Goal: Task Accomplishment & Management: Manage account settings

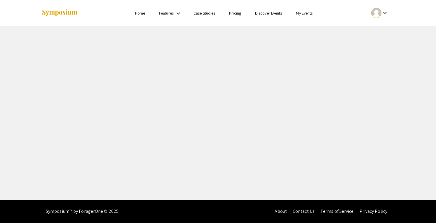
click at [375, 15] on div at bounding box center [376, 13] width 10 height 10
click at [380, 47] on button "My Submissions" at bounding box center [383, 43] width 36 height 14
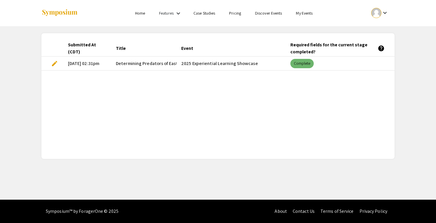
click at [303, 63] on mat-chip "Complete" at bounding box center [302, 63] width 24 height 9
click at [130, 60] on span "Determining Predators of Eastern Wild Turkey Clutches" at bounding box center [172, 63] width 113 height 7
click at [379, 18] on div "keyboard_arrow_down" at bounding box center [380, 12] width 20 height 13
click at [377, 26] on button "My Account" at bounding box center [383, 29] width 36 height 14
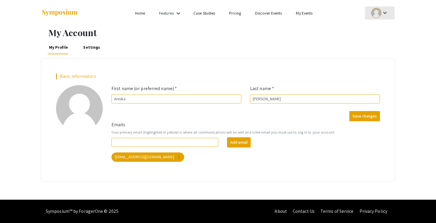
click at [379, 11] on div at bounding box center [376, 13] width 10 height 10
click at [380, 48] on button "My Submissions" at bounding box center [383, 43] width 36 height 14
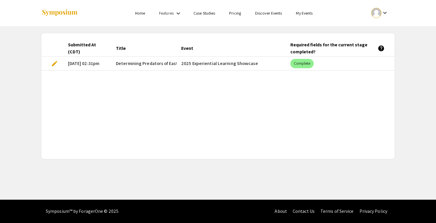
click at [203, 62] on mat-cell "2025 Experiential Learning Showcase" at bounding box center [231, 64] width 109 height 14
click at [128, 64] on span "Determining Predators of Eastern Wild Turkey Clutches" at bounding box center [172, 63] width 113 height 7
click at [53, 65] on span "edit" at bounding box center [54, 63] width 7 height 7
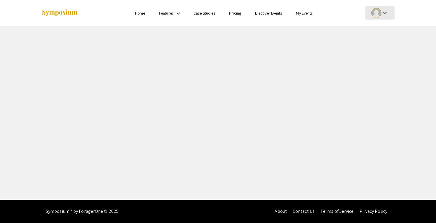
click at [386, 9] on mat-icon "keyboard_arrow_down" at bounding box center [384, 12] width 7 height 7
click at [383, 46] on button "My Submissions" at bounding box center [383, 43] width 36 height 14
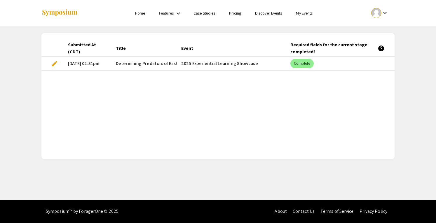
click at [55, 62] on span "edit" at bounding box center [54, 63] width 7 height 7
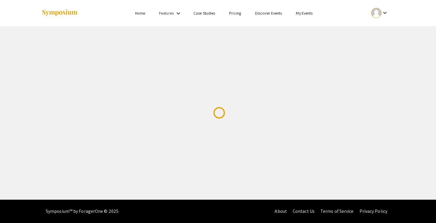
click at [67, 14] on img at bounding box center [59, 13] width 36 height 8
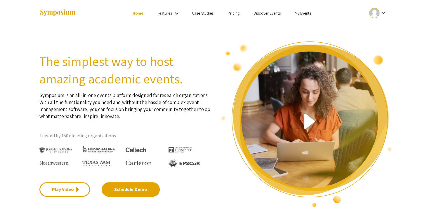
click at [303, 13] on link "My Events" at bounding box center [302, 13] width 17 height 5
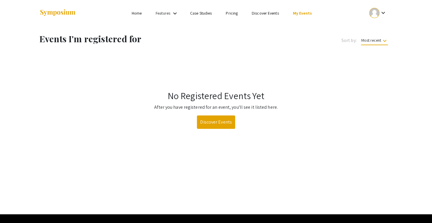
click at [259, 13] on link "Discover Events" at bounding box center [265, 13] width 27 height 5
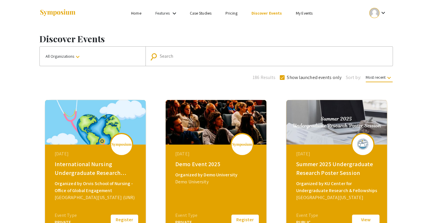
click at [306, 14] on link "My Events" at bounding box center [304, 13] width 17 height 5
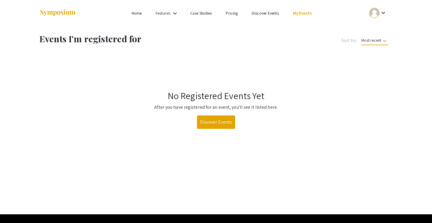
click at [378, 13] on div at bounding box center [374, 13] width 10 height 10
click at [380, 41] on button "My Submissions" at bounding box center [381, 43] width 36 height 14
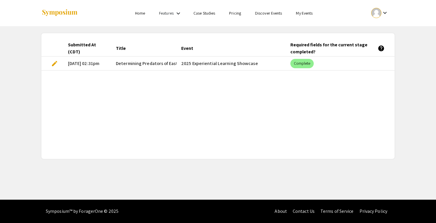
click at [55, 63] on span "edit" at bounding box center [54, 63] width 7 height 7
